Goal: Submit feedback/report problem

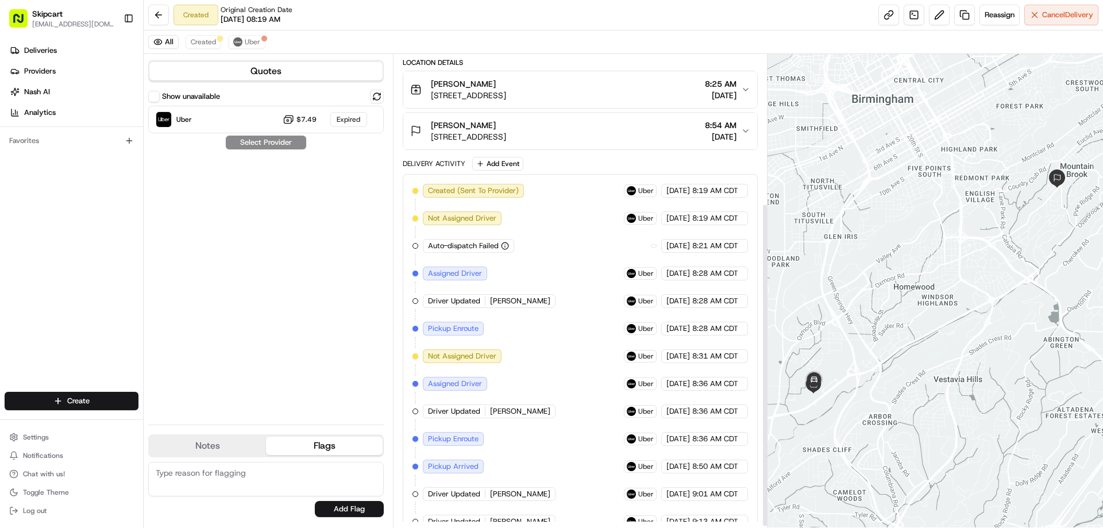
scroll to position [219, 0]
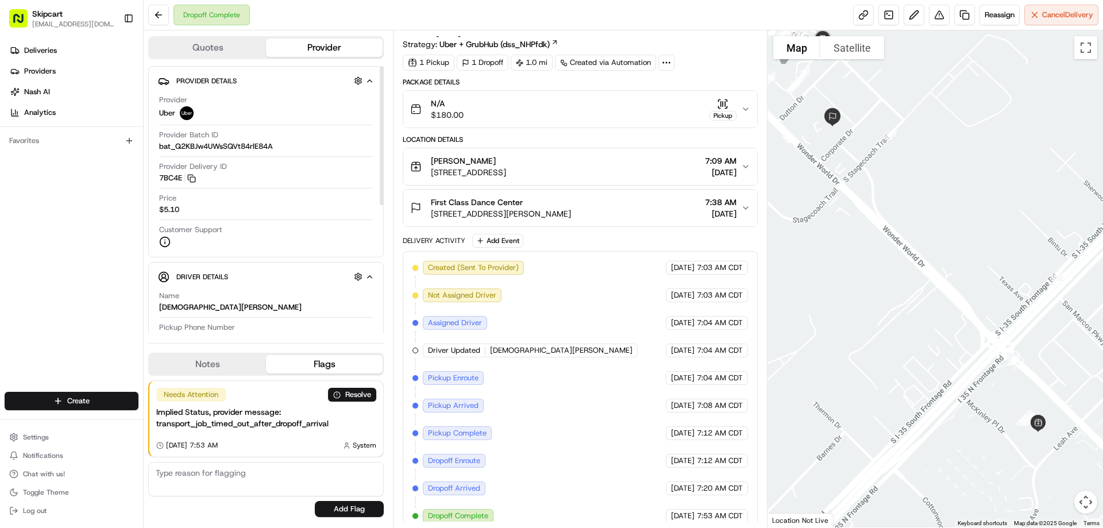
scroll to position [30, 0]
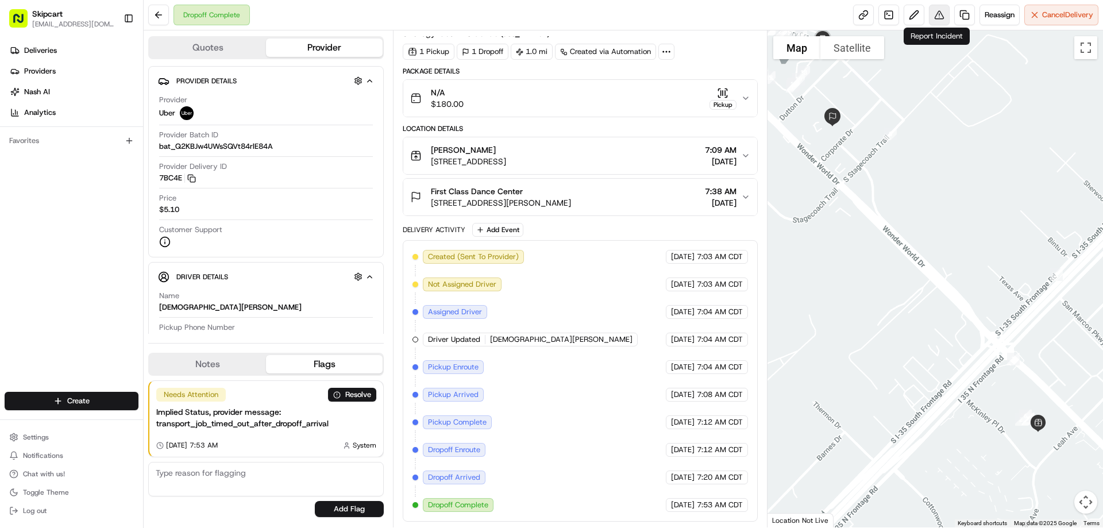
click at [938, 17] on button at bounding box center [939, 15] width 21 height 21
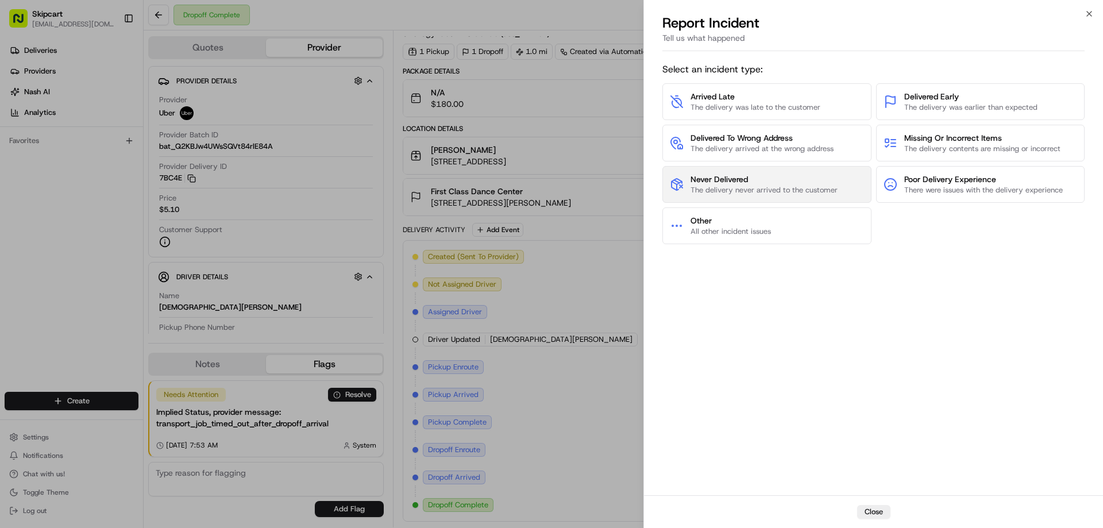
click at [745, 177] on span "Never Delivered" at bounding box center [763, 178] width 147 height 11
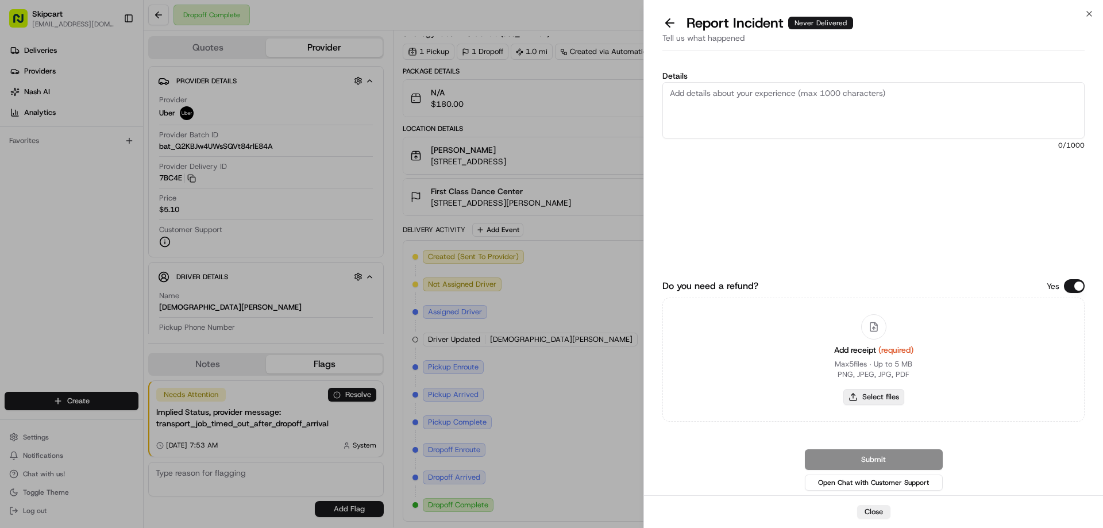
click at [867, 400] on button "Select files" at bounding box center [873, 397] width 61 height 16
type input "C:\fakepath\[DATE] 105729.png"
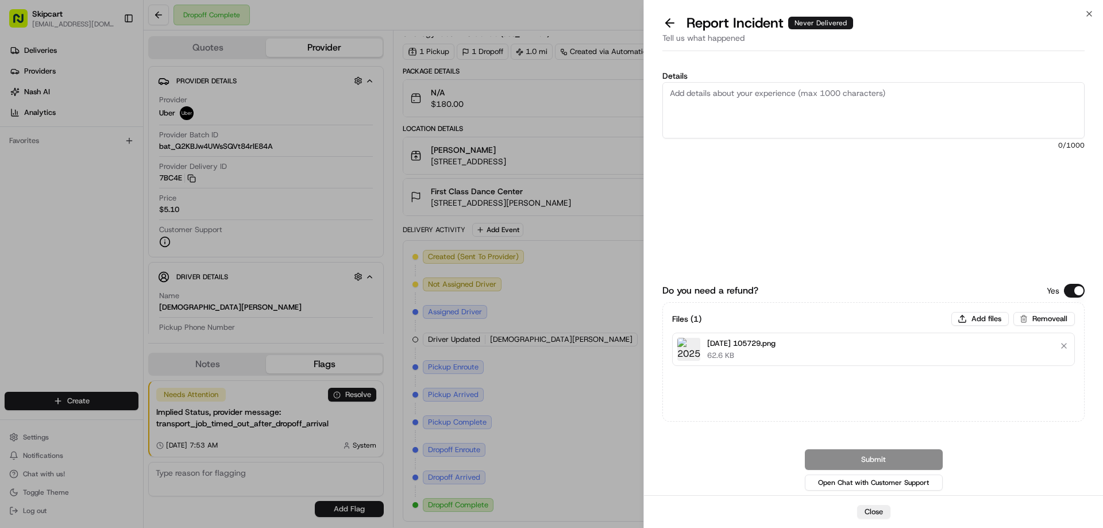
click at [674, 94] on textarea "Details" at bounding box center [873, 110] width 422 height 56
paste textarea "Order was never delivered."
type textarea "Order was never delivered."
click at [854, 463] on button "Submit" at bounding box center [874, 459] width 138 height 21
